Goal: Task Accomplishment & Management: Manage account settings

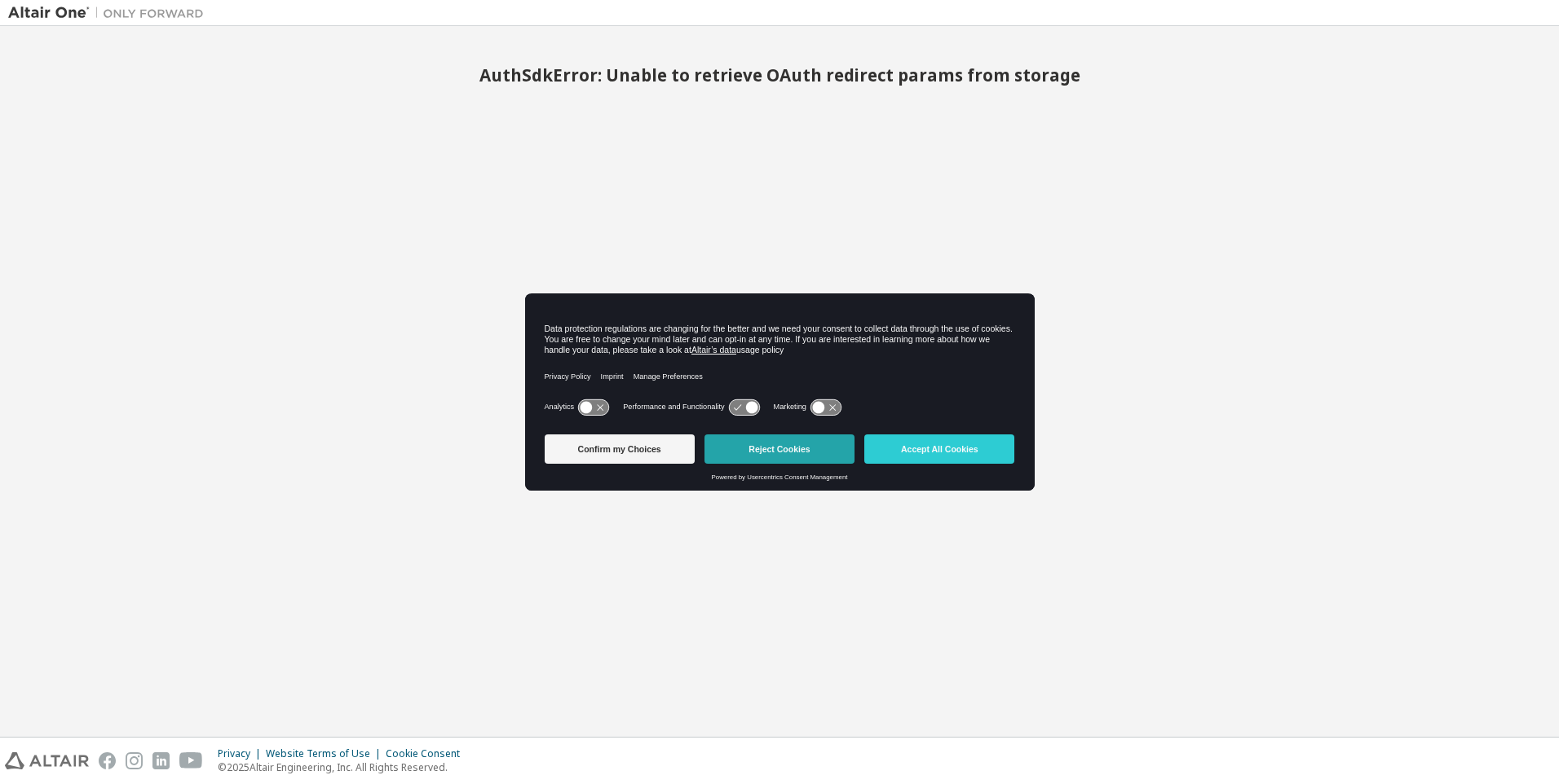
click at [831, 460] on button "Reject Cookies" at bounding box center [780, 449] width 150 height 29
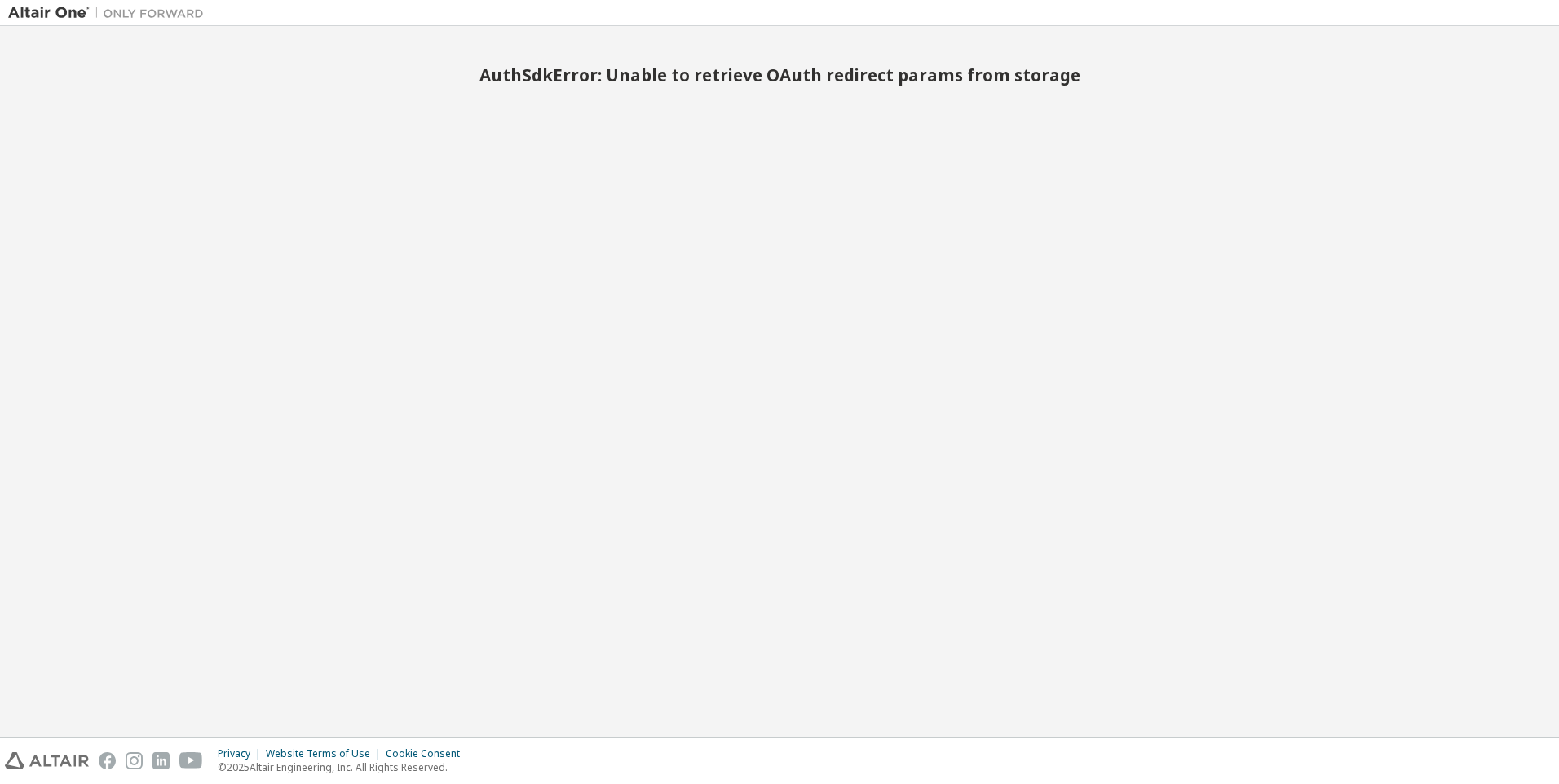
click at [76, 14] on img at bounding box center [109, 13] width 204 height 16
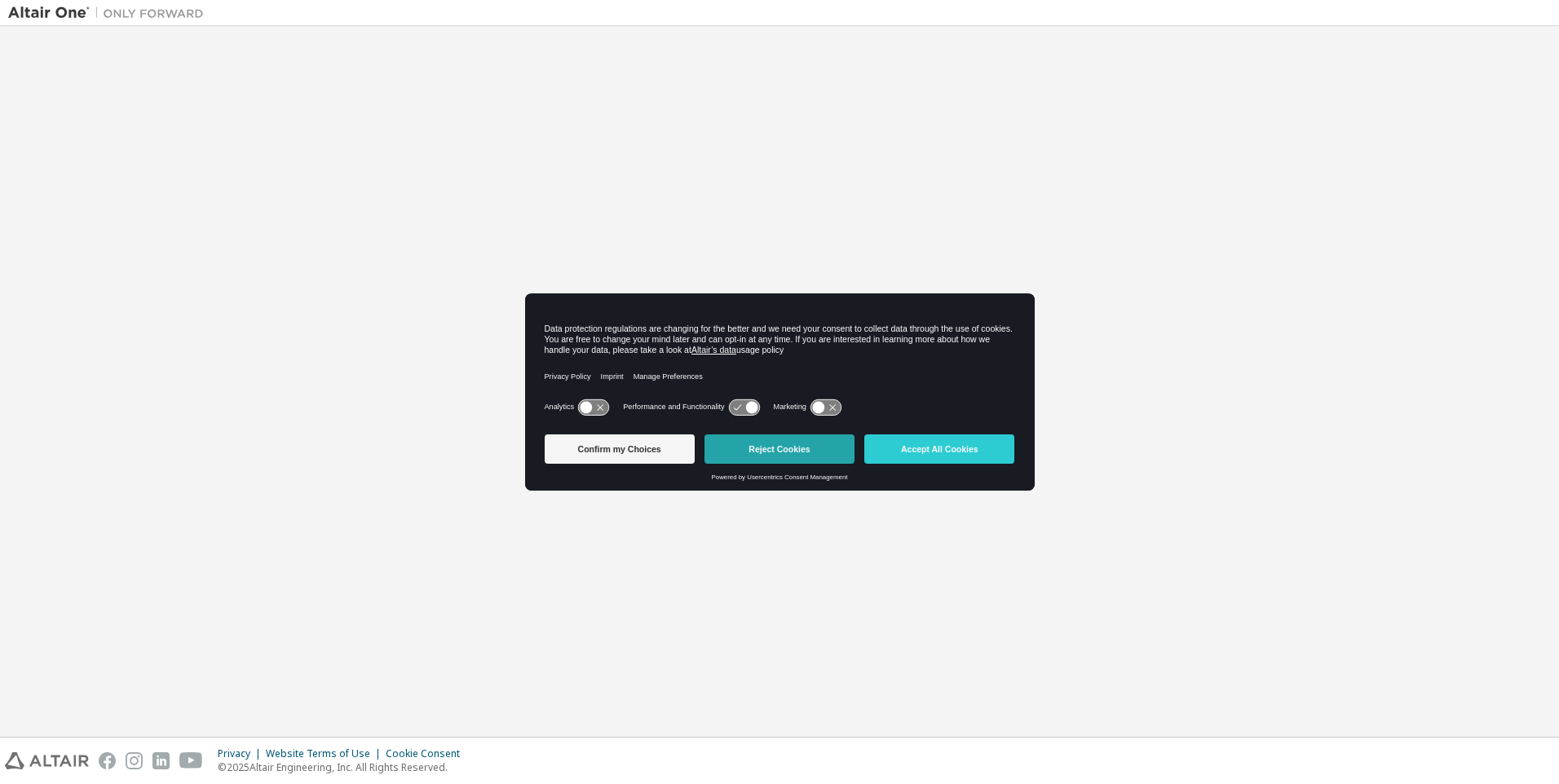
click at [815, 447] on button "Reject Cookies" at bounding box center [780, 449] width 150 height 29
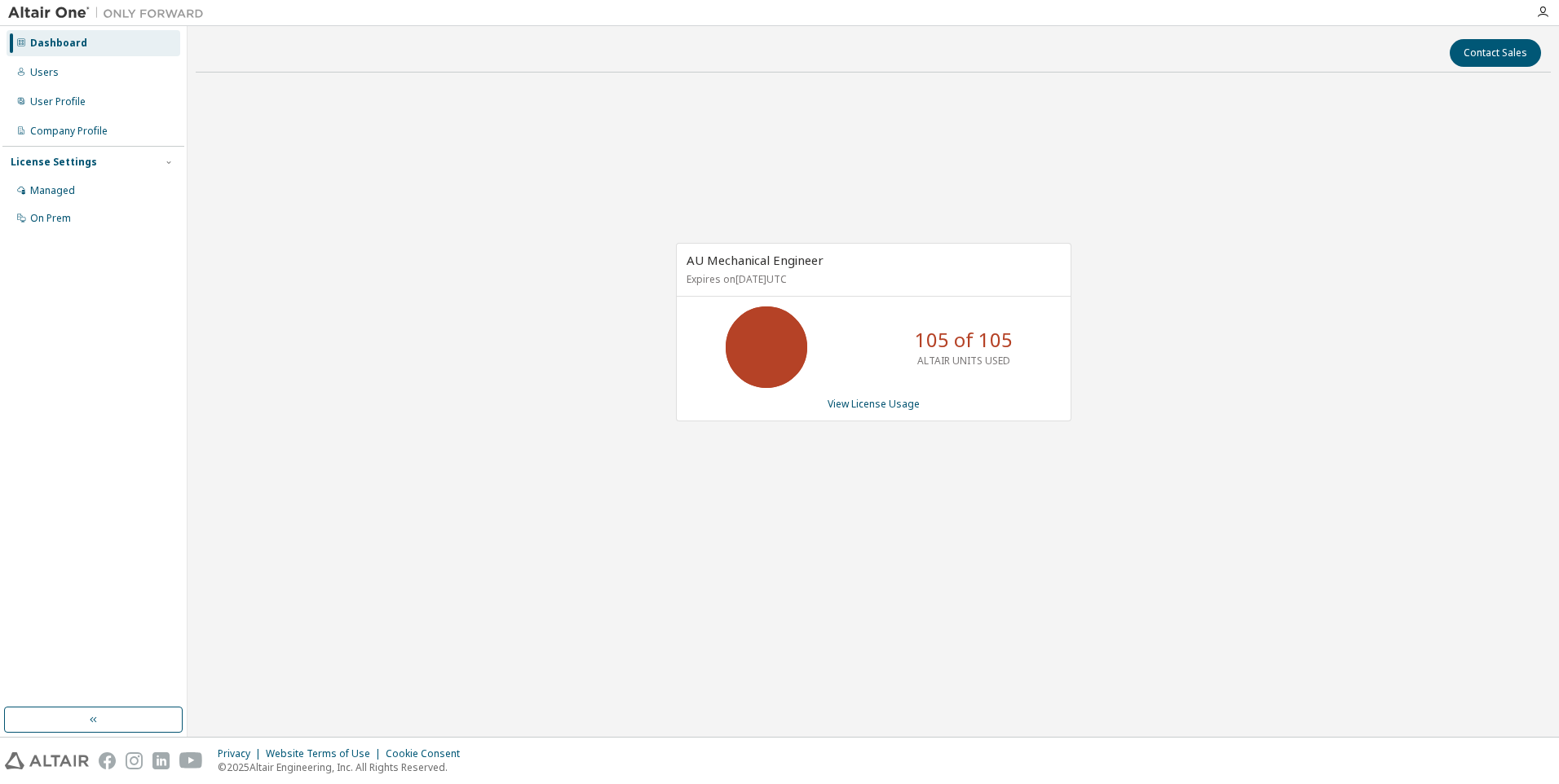
click at [856, 396] on div "AU Mechanical Engineer Expires on June 1, 2026 UTC 105 of 105 ALTAIR UNITS USED…" at bounding box center [873, 332] width 396 height 178
click at [841, 411] on div "AU Mechanical Engineer Expires on June 1, 2026 UTC 105 of 105 ALTAIR UNITS USED…" at bounding box center [873, 332] width 396 height 178
click at [866, 404] on link "View License Usage" at bounding box center [873, 404] width 92 height 14
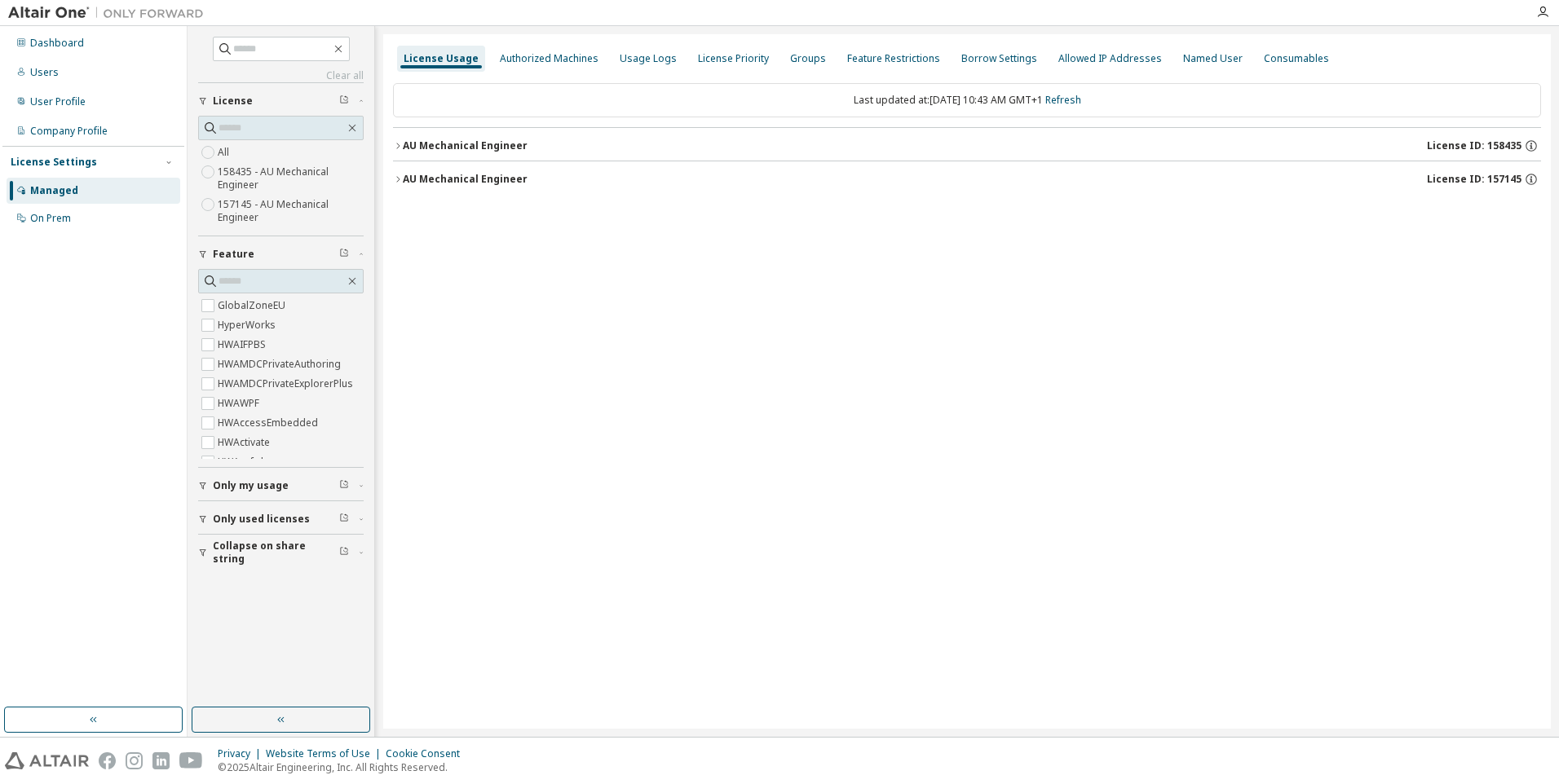
click at [478, 145] on div "AU Mechanical Engineer" at bounding box center [465, 145] width 125 height 13
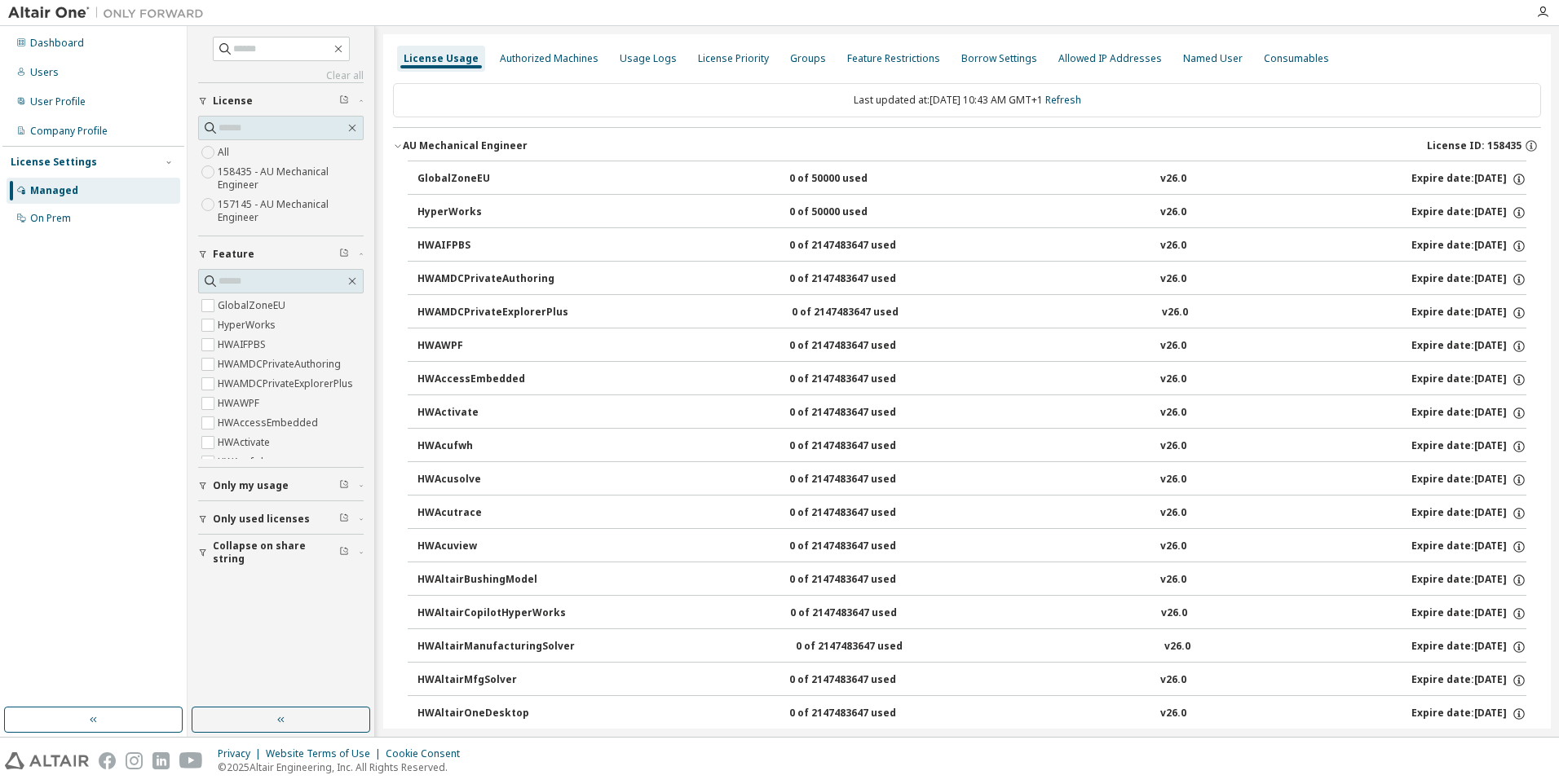
click at [478, 145] on div "AU Mechanical Engineer" at bounding box center [465, 145] width 125 height 13
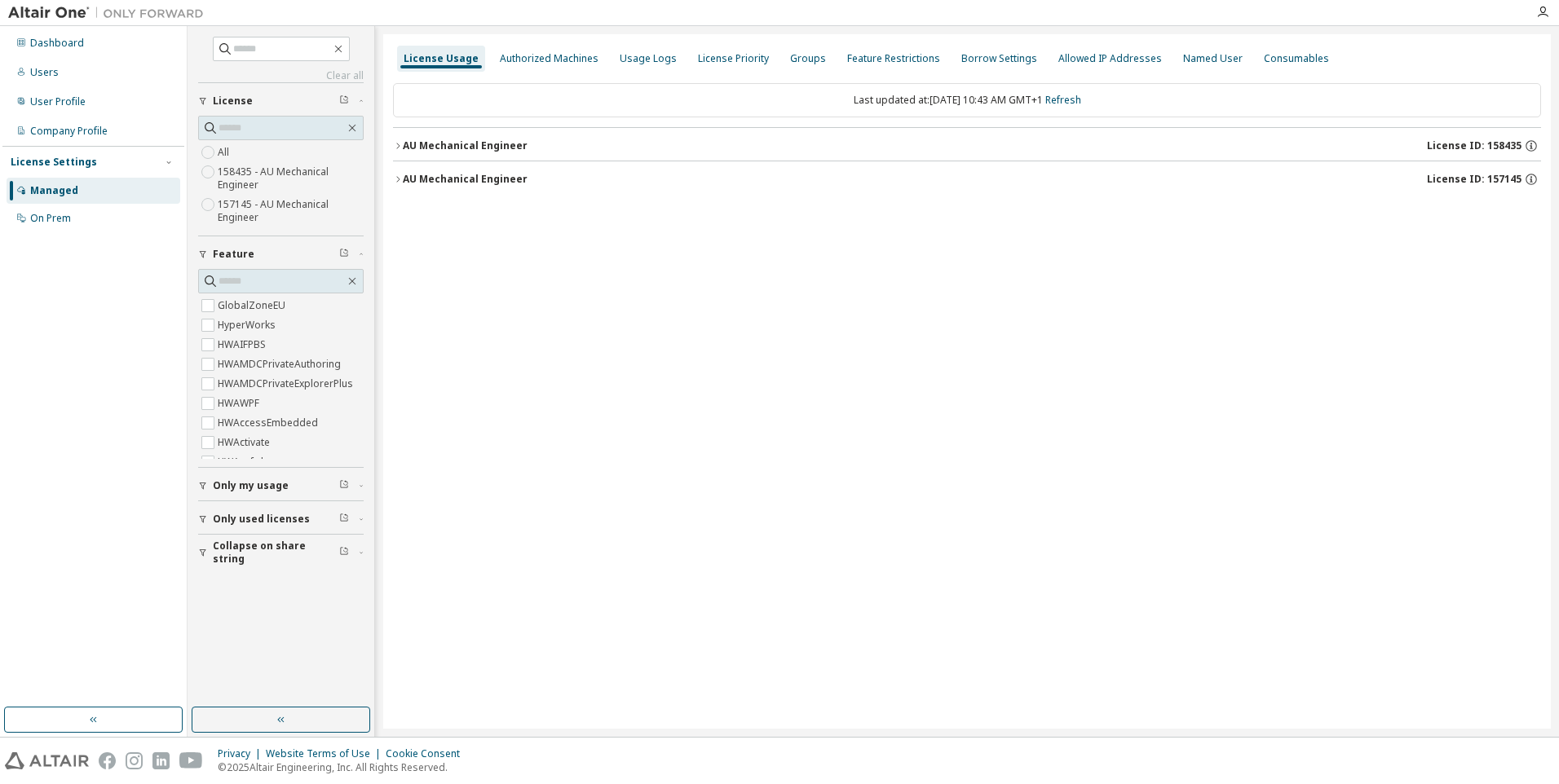
click at [474, 178] on div "AU Mechanical Engineer" at bounding box center [465, 179] width 125 height 13
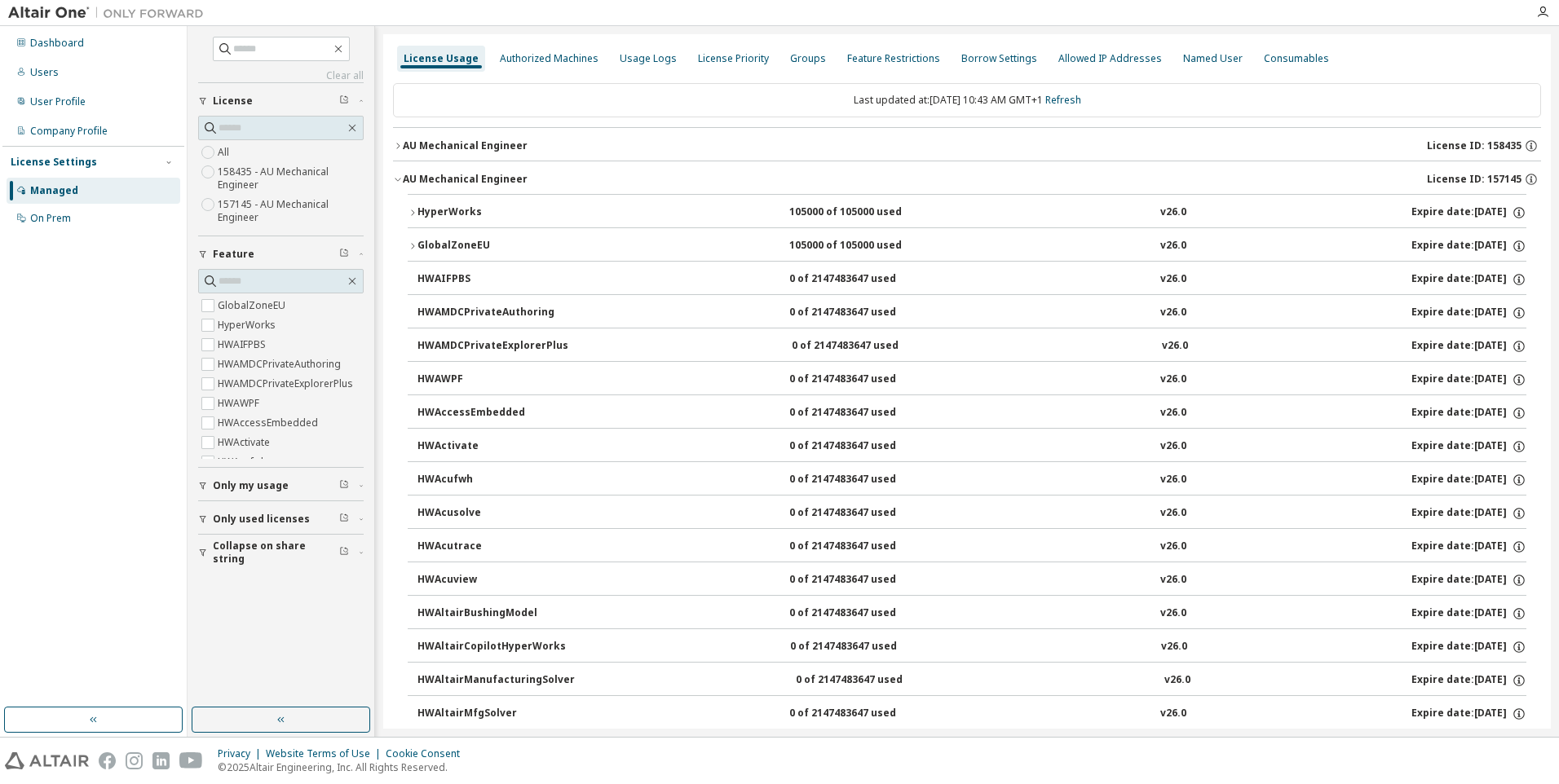
click at [474, 178] on div "AU Mechanical Engineer" at bounding box center [465, 179] width 125 height 13
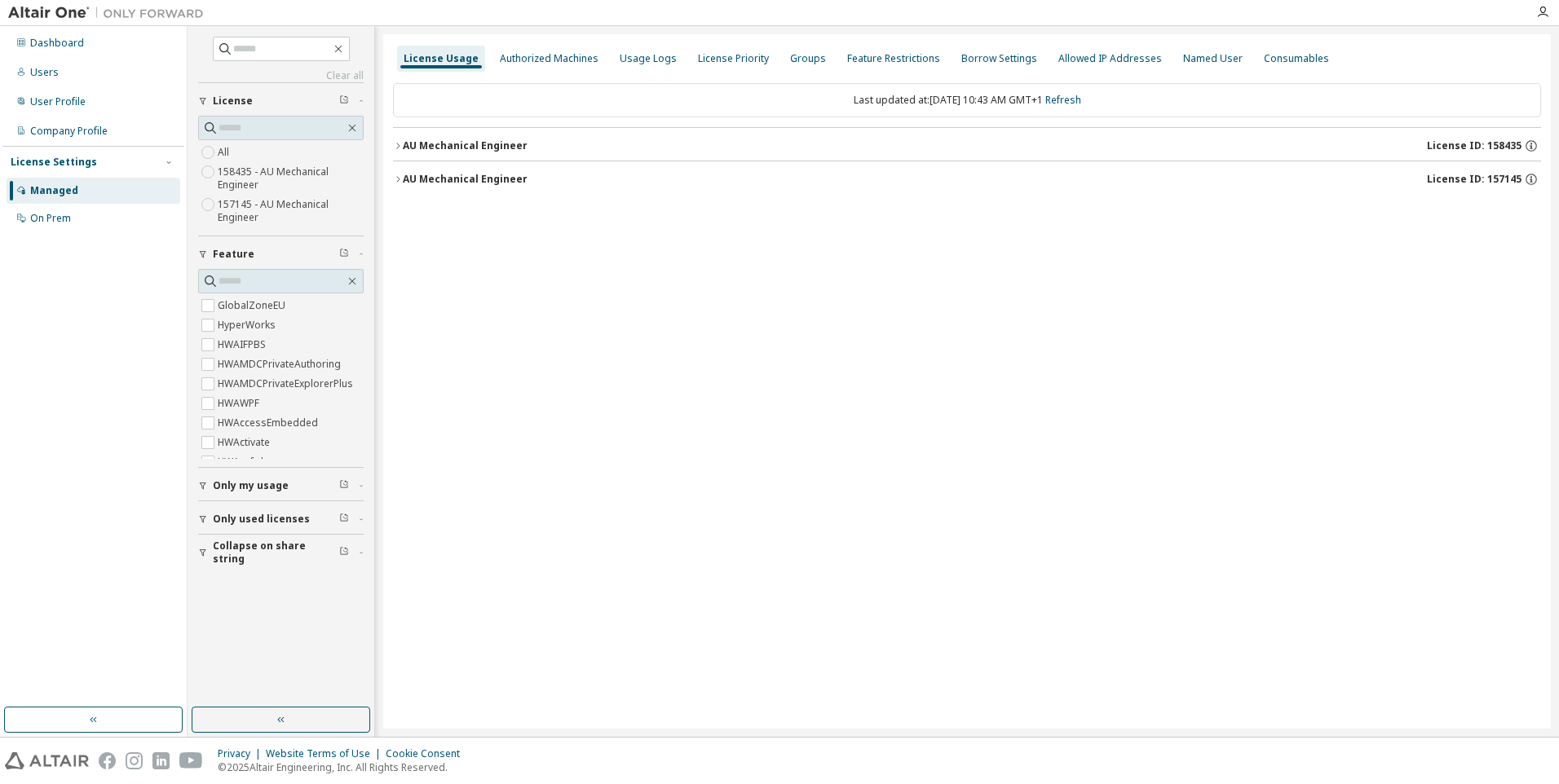
click at [491, 149] on div "AU Mechanical Engineer" at bounding box center [465, 145] width 125 height 13
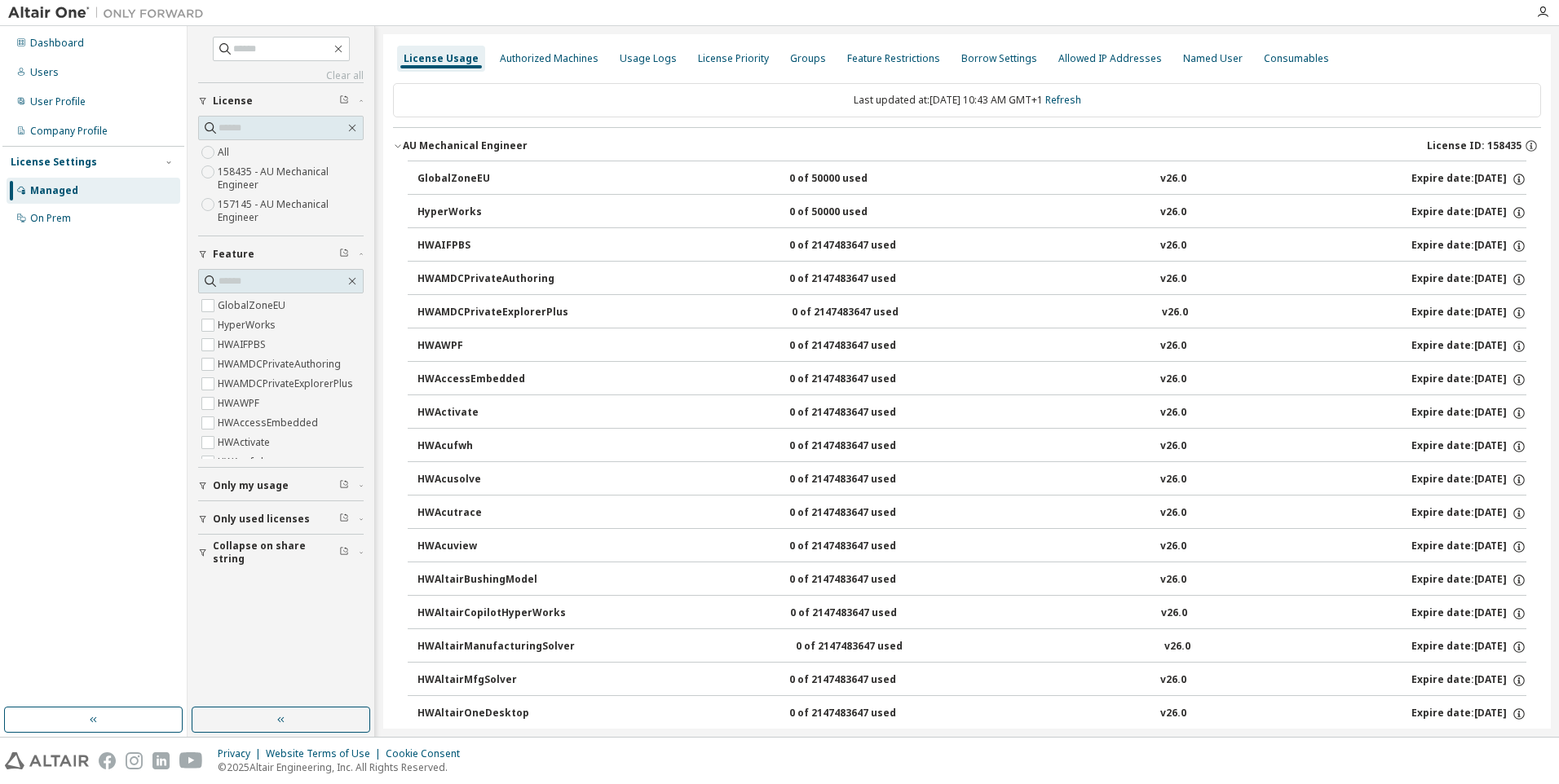
click at [491, 149] on div "AU Mechanical Engineer" at bounding box center [465, 145] width 125 height 13
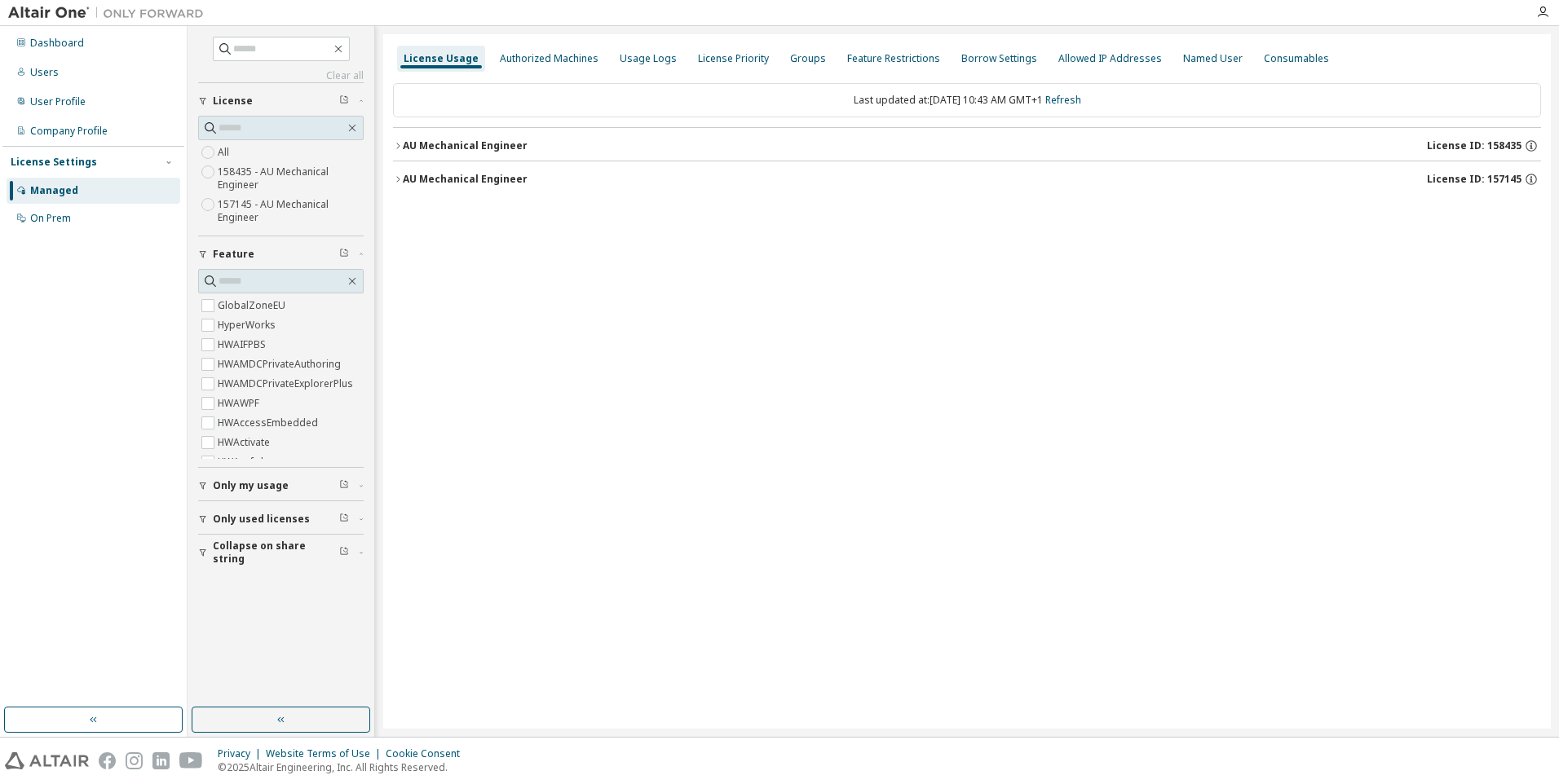
click at [473, 179] on div "AU Mechanical Engineer" at bounding box center [465, 179] width 125 height 13
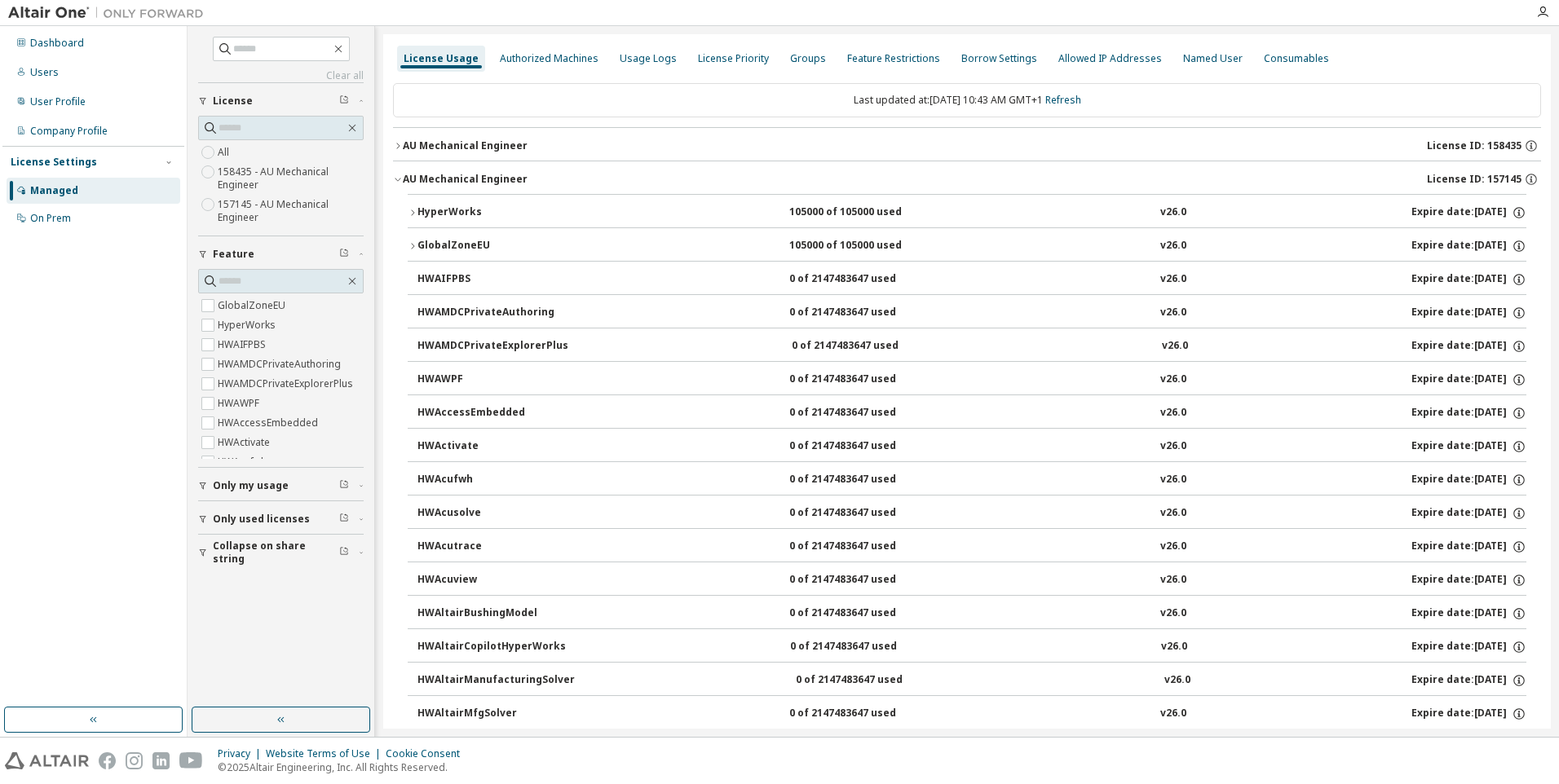
click at [459, 202] on button "HyperWorks 105000 of 105000 used v26.0 Expire date: 2026-06-01" at bounding box center [967, 212] width 1119 height 36
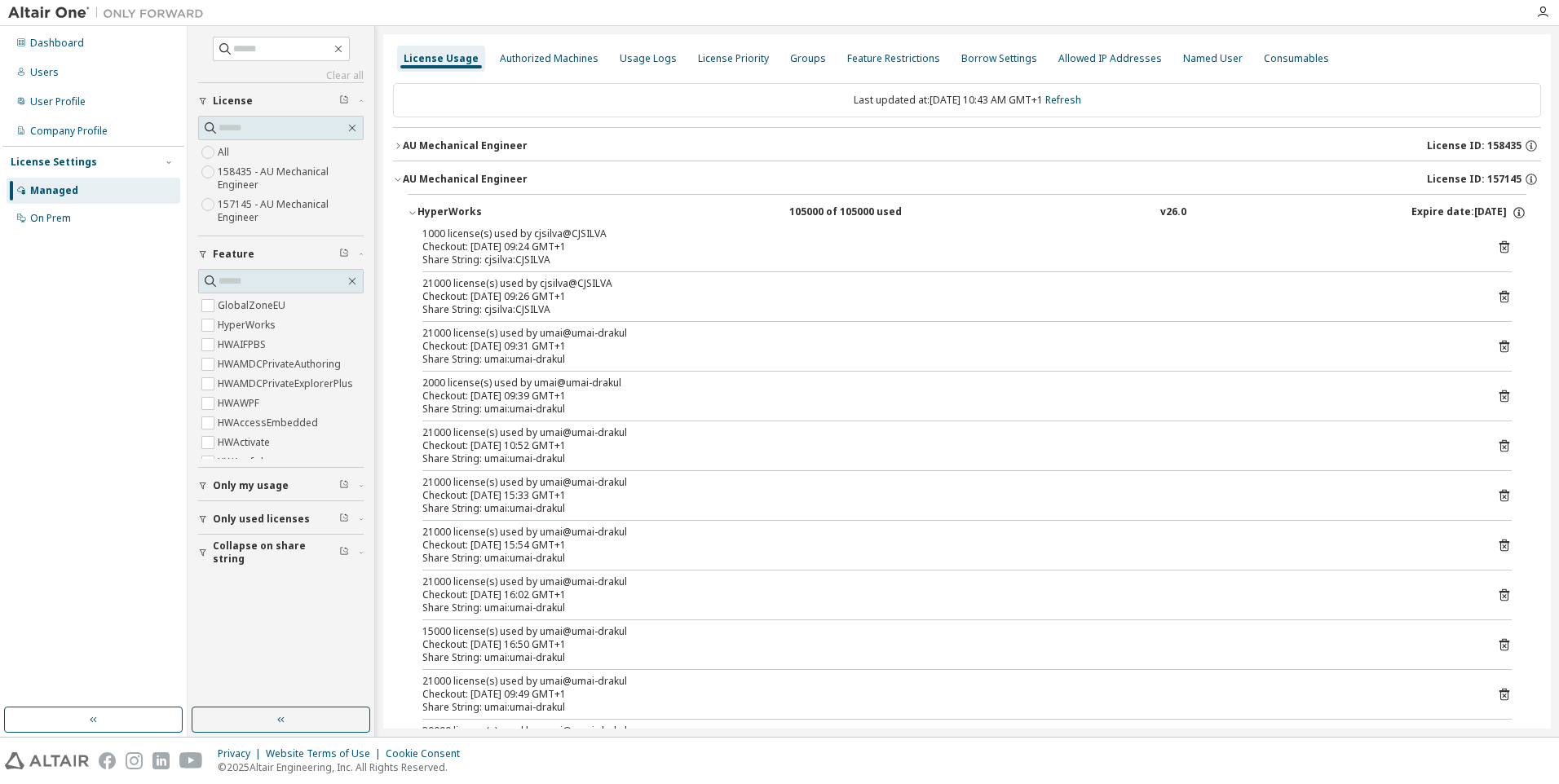
click at [1497, 298] on icon at bounding box center [1504, 296] width 15 height 15
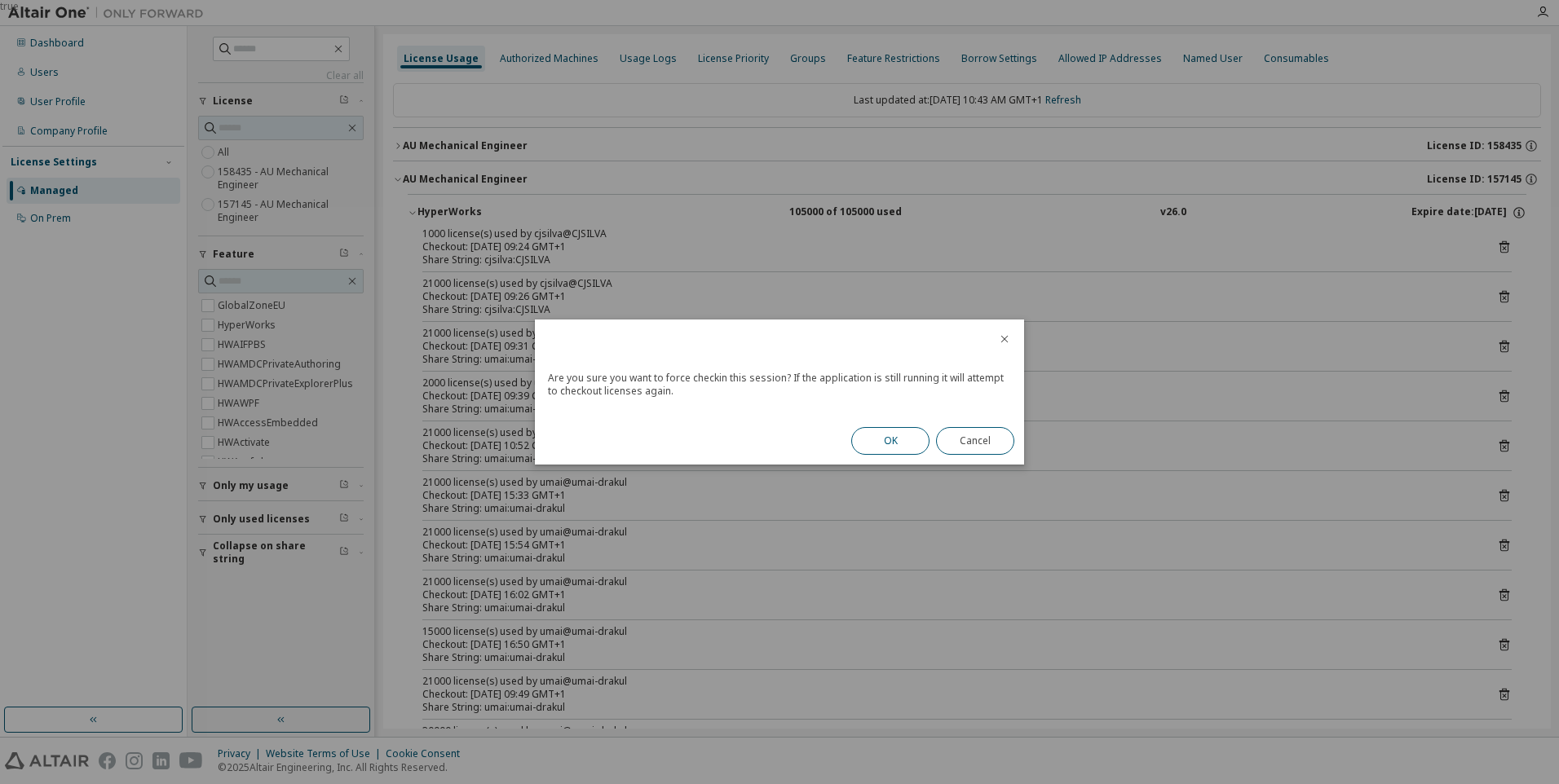
click at [902, 438] on button "OK" at bounding box center [890, 440] width 78 height 28
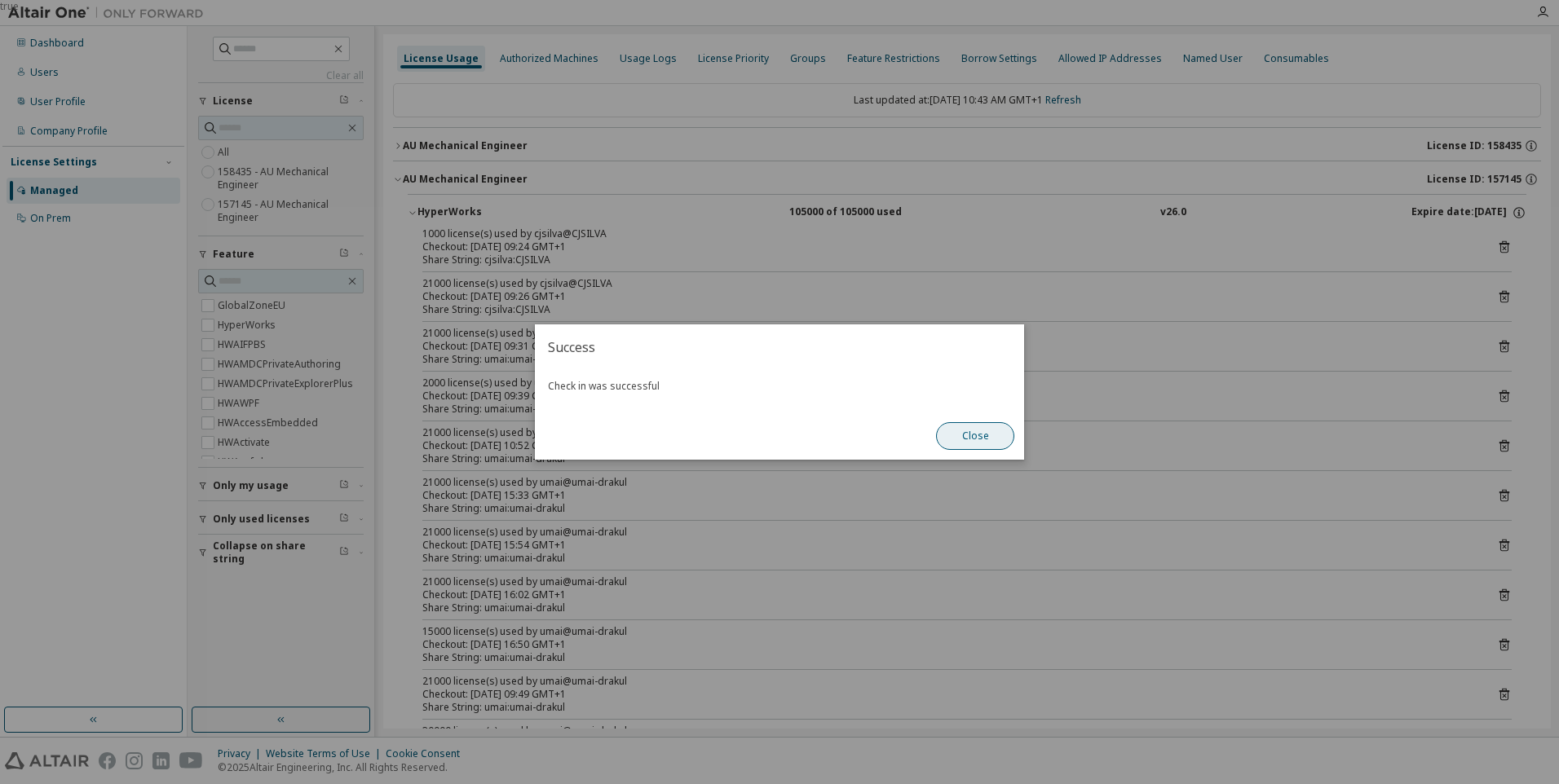
click at [982, 436] on button "Close" at bounding box center [975, 436] width 78 height 28
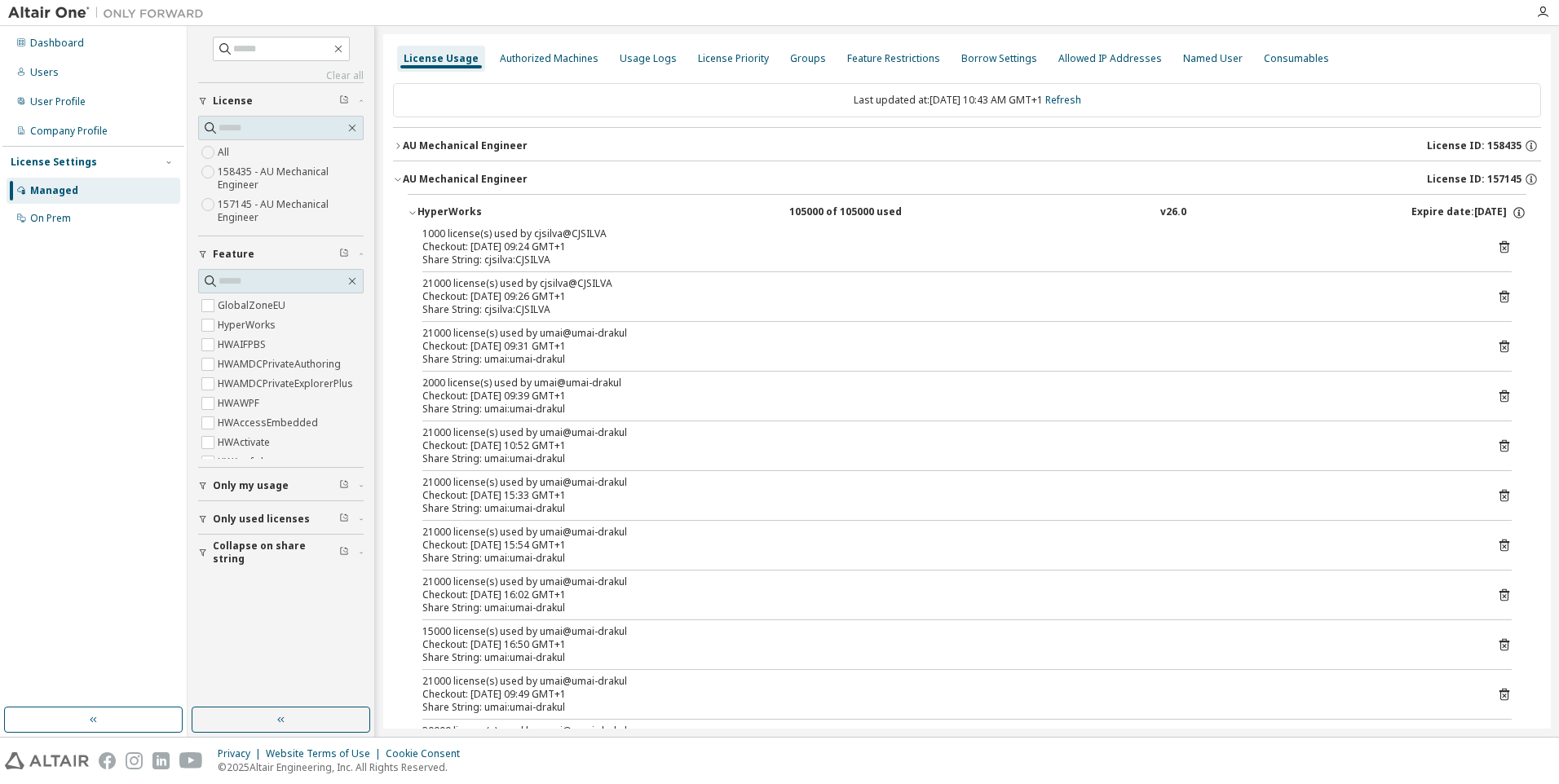
click at [1500, 242] on icon at bounding box center [1505, 247] width 10 height 13
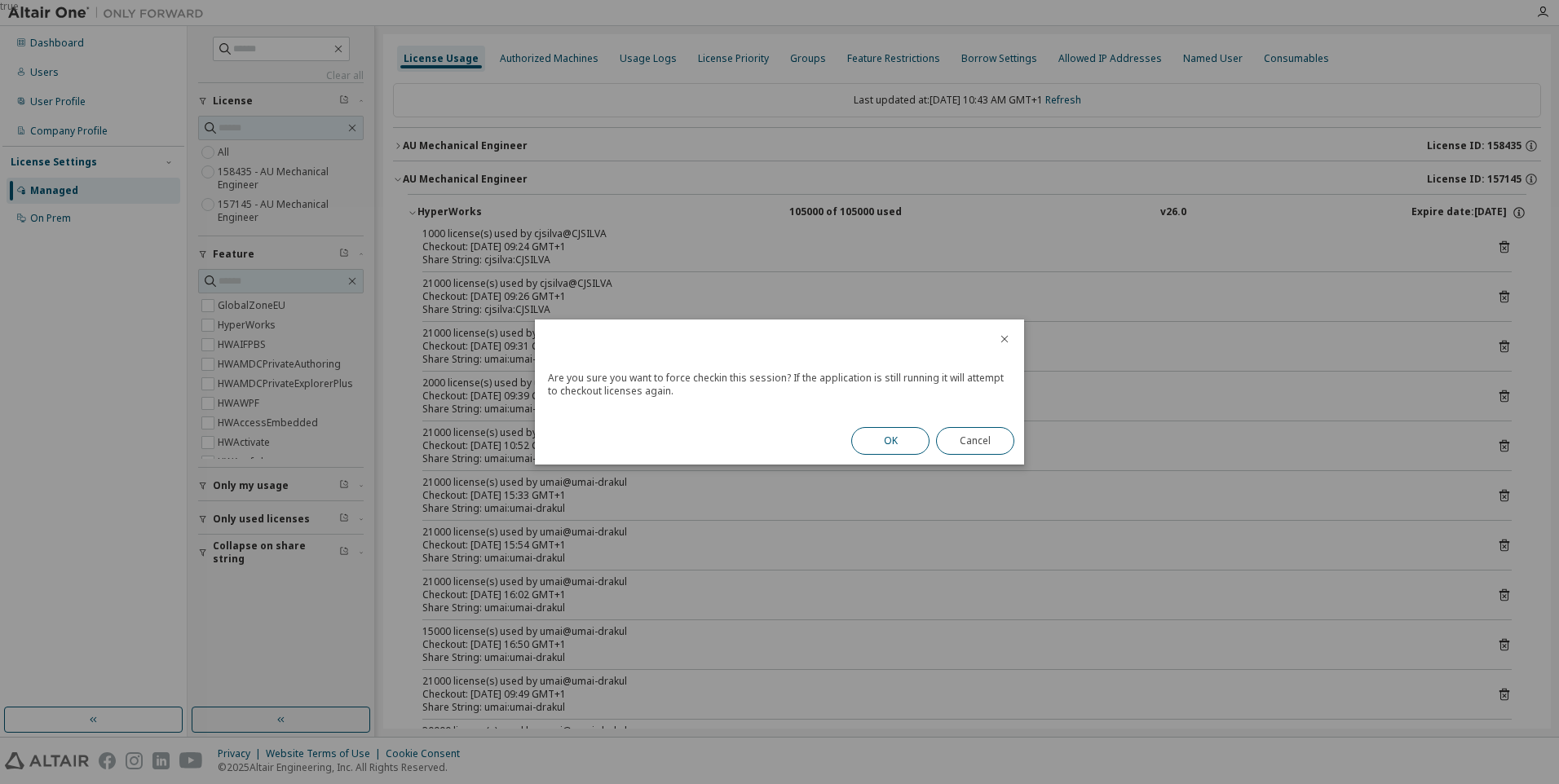
click at [894, 436] on button "OK" at bounding box center [890, 440] width 78 height 28
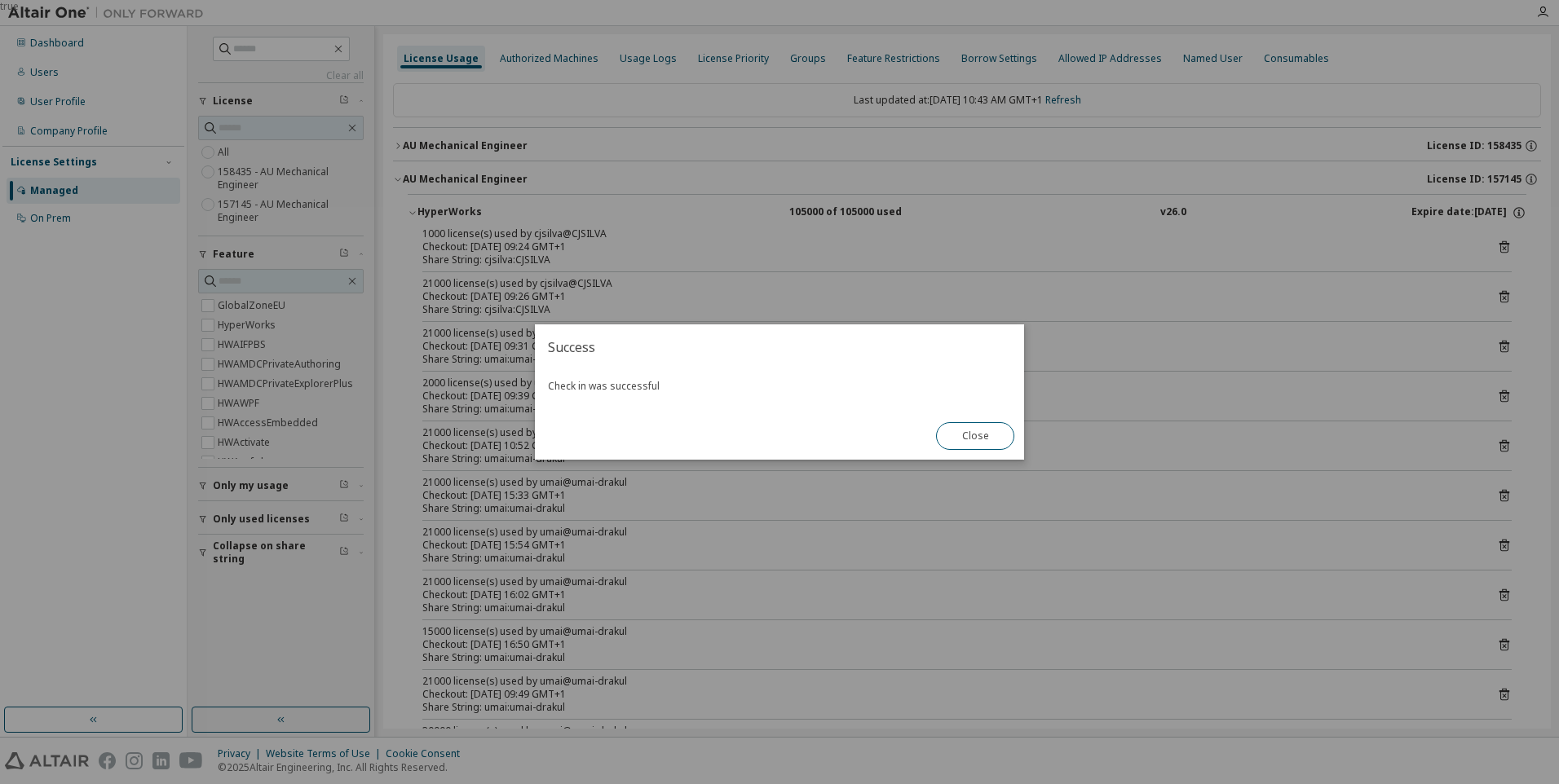
click at [983, 438] on button "Close" at bounding box center [975, 436] width 78 height 28
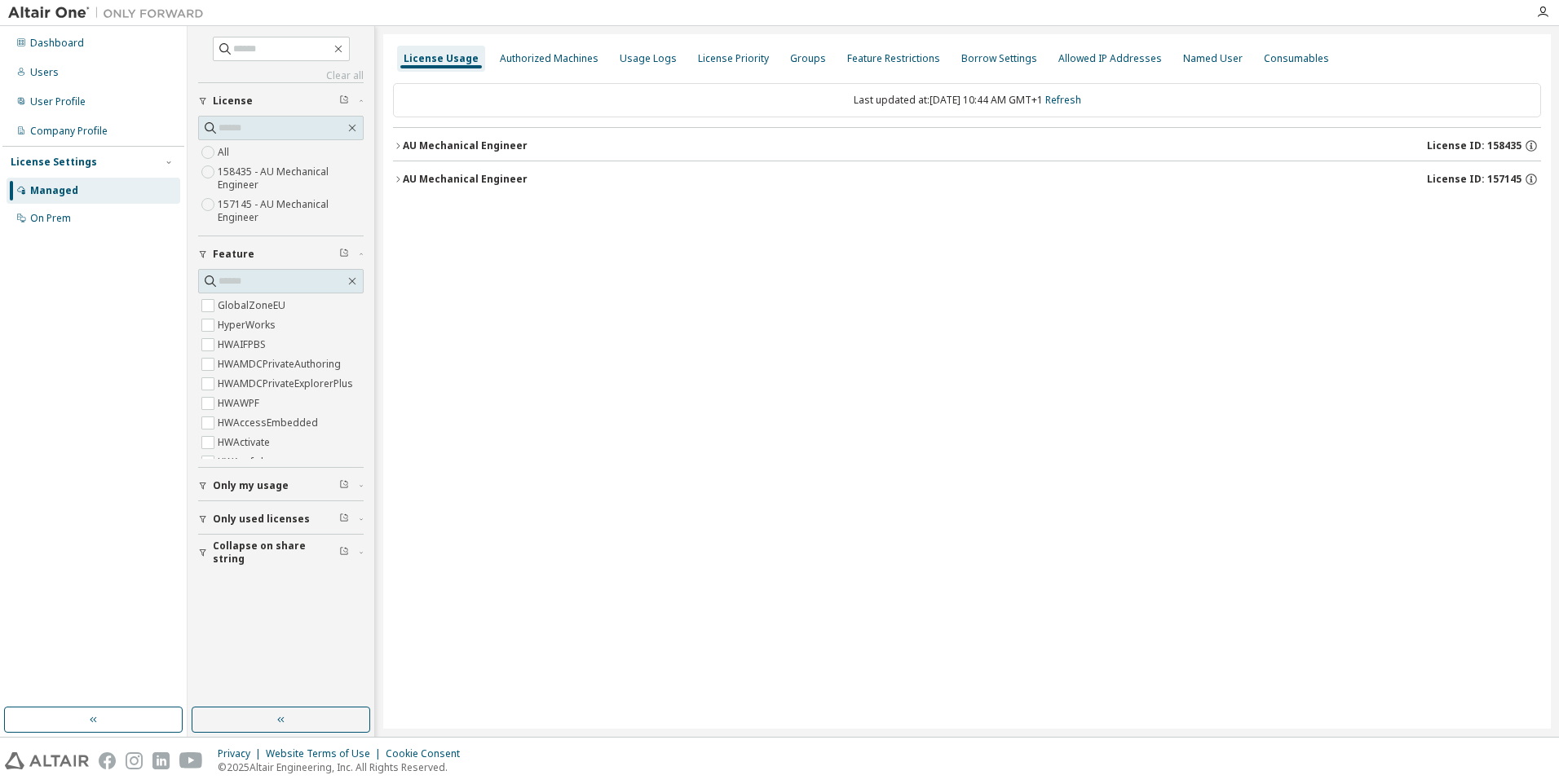
click at [469, 173] on div "AU Mechanical Engineer" at bounding box center [465, 179] width 125 height 13
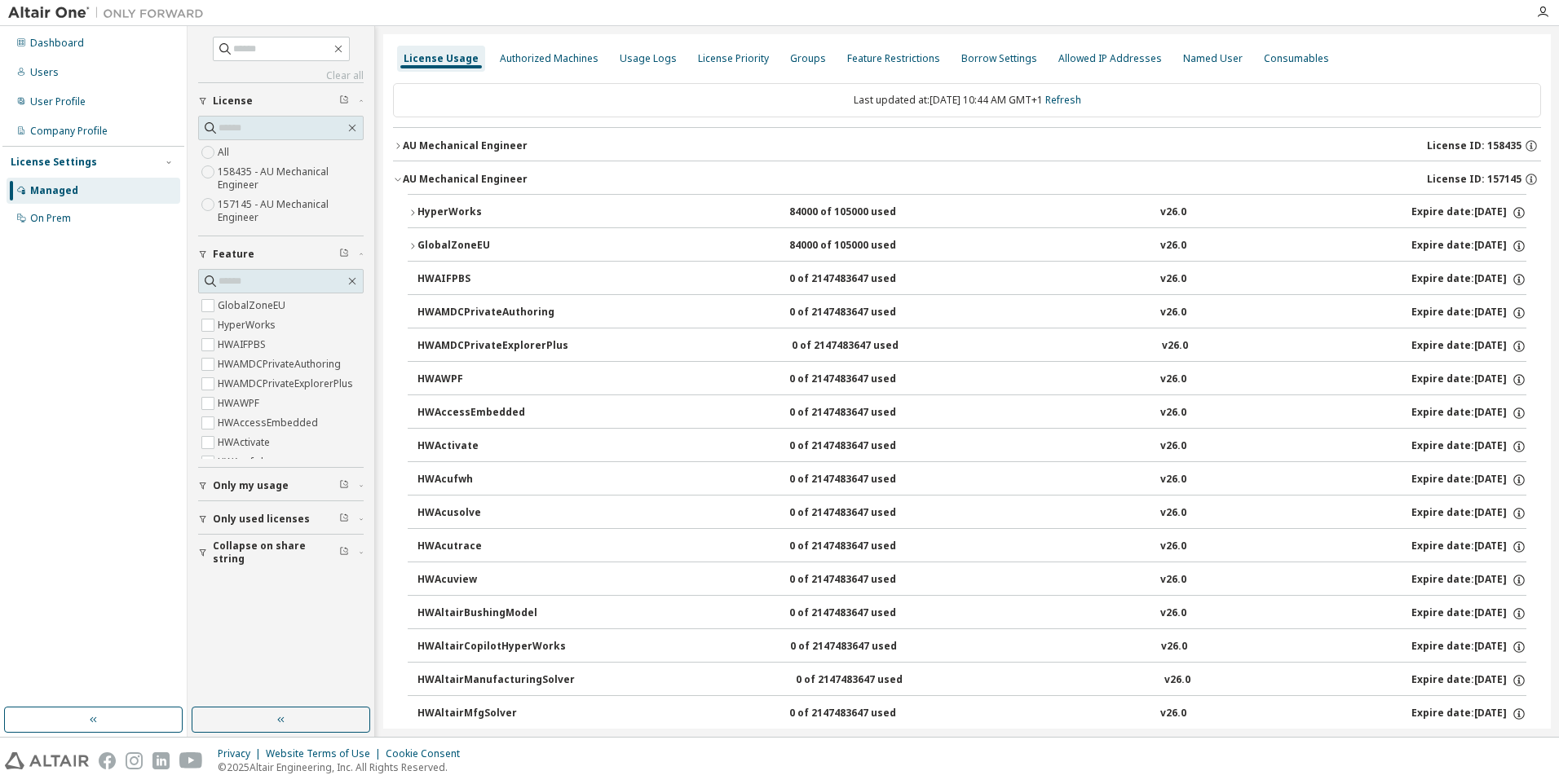
click at [469, 173] on div "AU Mechanical Engineer" at bounding box center [465, 179] width 125 height 13
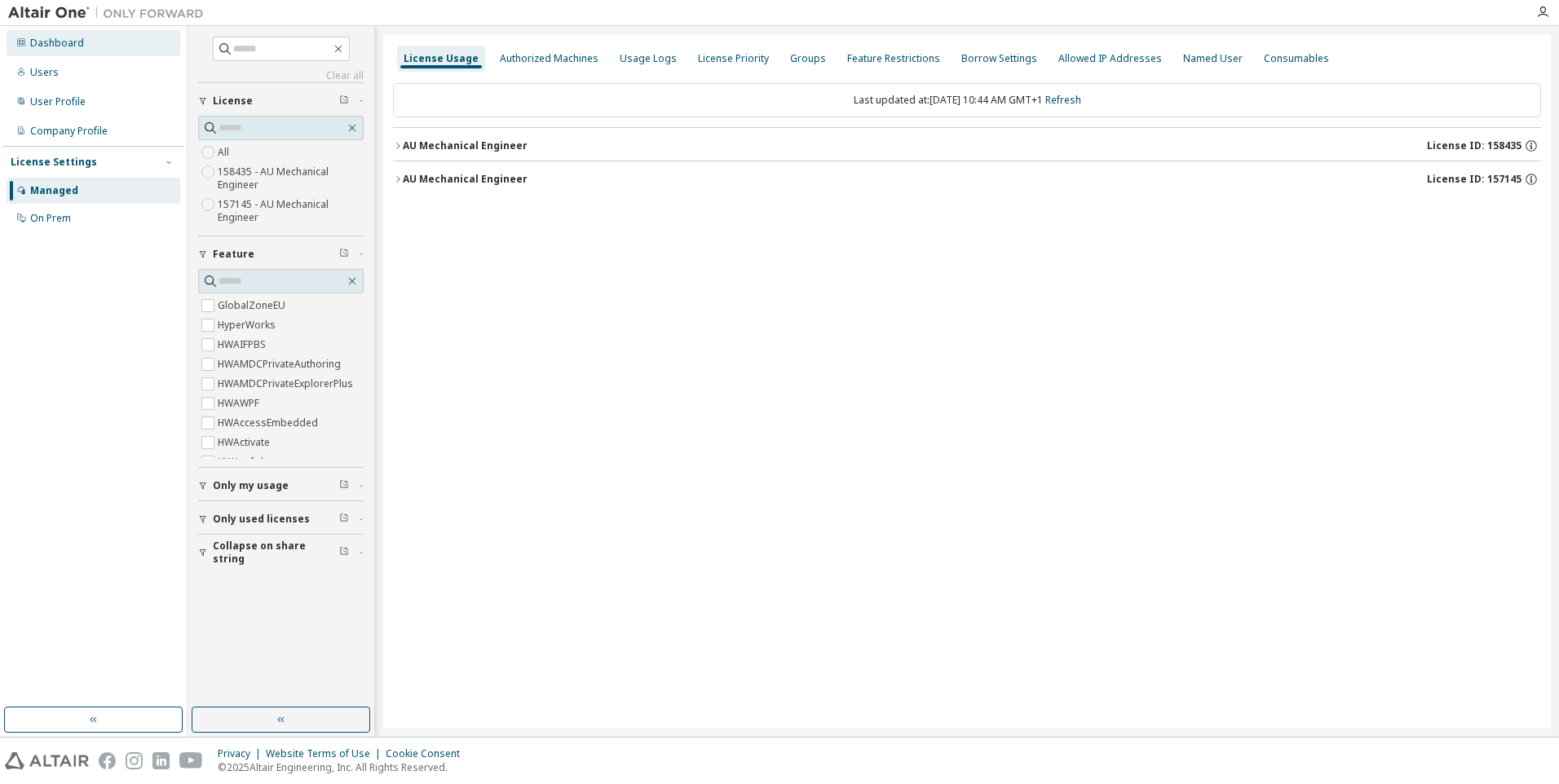
click at [86, 54] on div "Dashboard" at bounding box center [93, 43] width 173 height 26
